Goal: Task Accomplishment & Management: Manage account settings

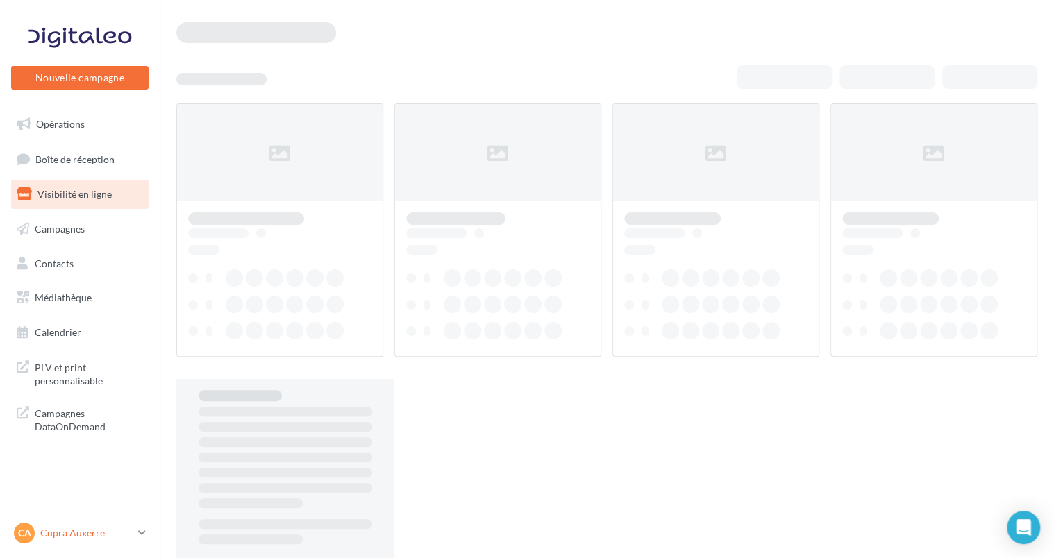
click at [56, 526] on p "Cupra Auxerre" at bounding box center [86, 533] width 92 height 14
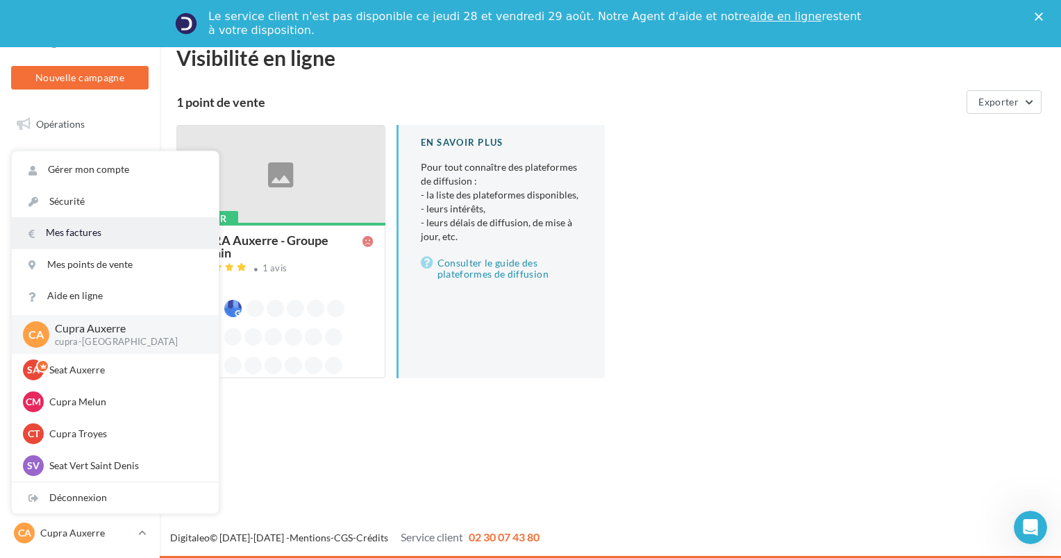
click at [74, 233] on link "Mes factures" at bounding box center [115, 232] width 207 height 31
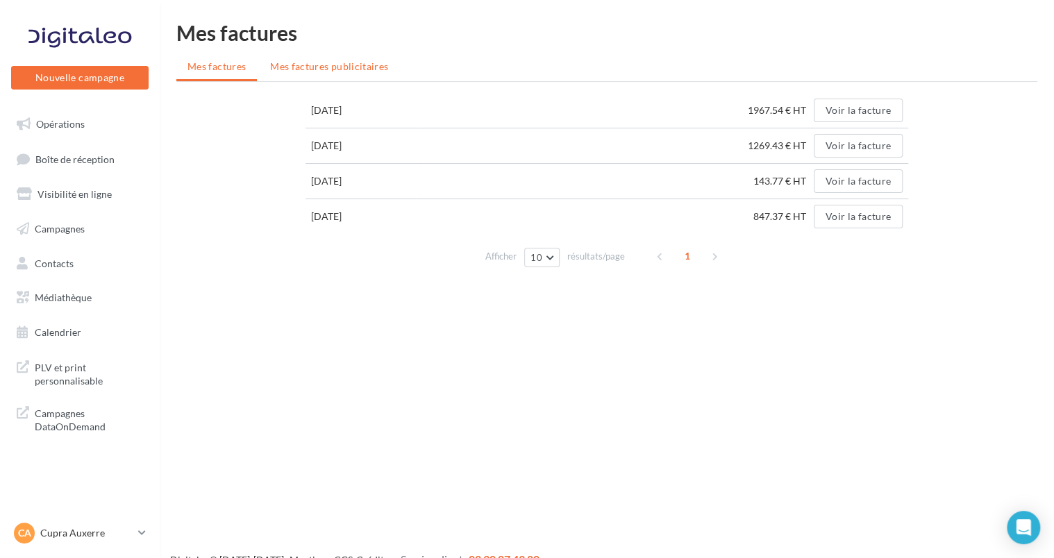
click at [367, 65] on span "Mes factures publicitaires" at bounding box center [329, 66] width 118 height 12
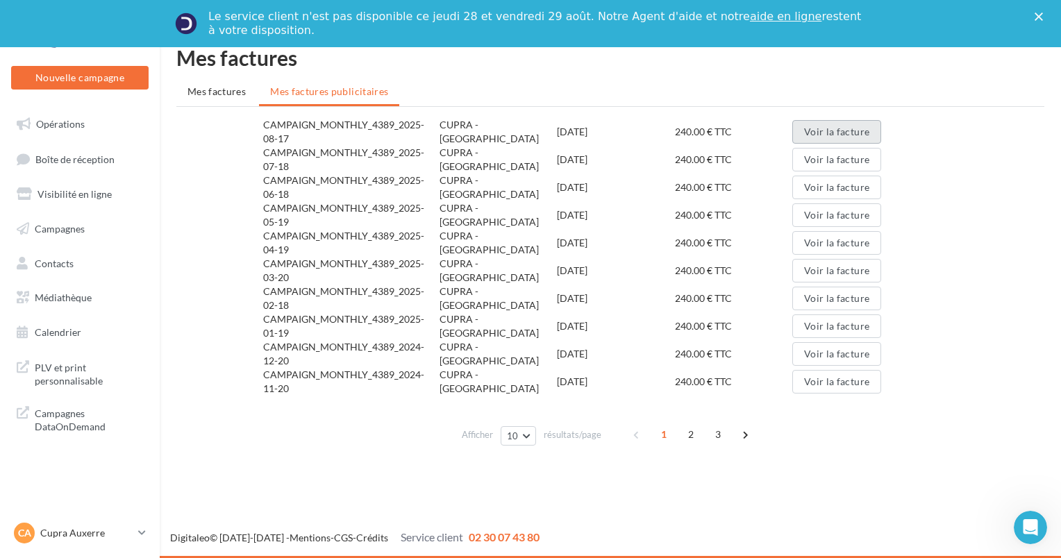
click at [816, 136] on button "Voir la facture" at bounding box center [836, 132] width 89 height 24
click at [649, 56] on h1 "Mes factures" at bounding box center [610, 57] width 868 height 21
click at [100, 520] on link "CA Cupra Auxerre cupra-auxerre" at bounding box center [79, 533] width 137 height 26
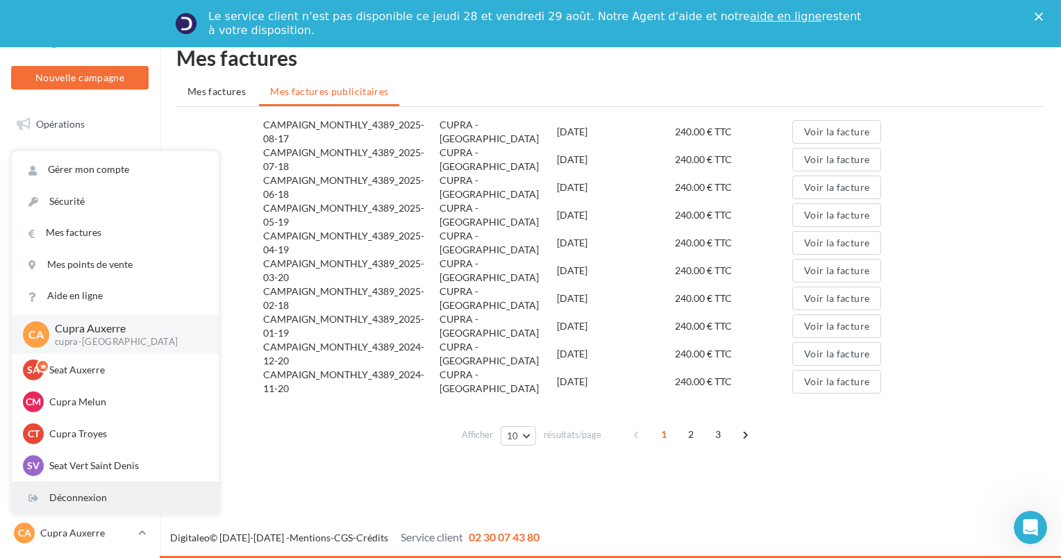
click at [41, 500] on div "Déconnexion" at bounding box center [115, 497] width 207 height 31
